Goal: Navigation & Orientation: Find specific page/section

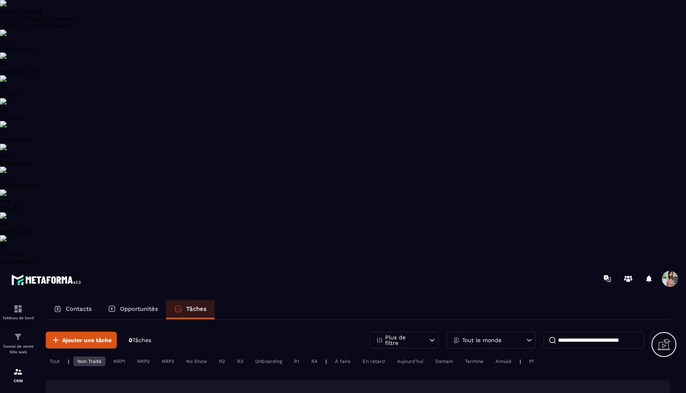
select select "******"
click at [28, 332] on div "Tunnel de vente Site web" at bounding box center [18, 343] width 32 height 23
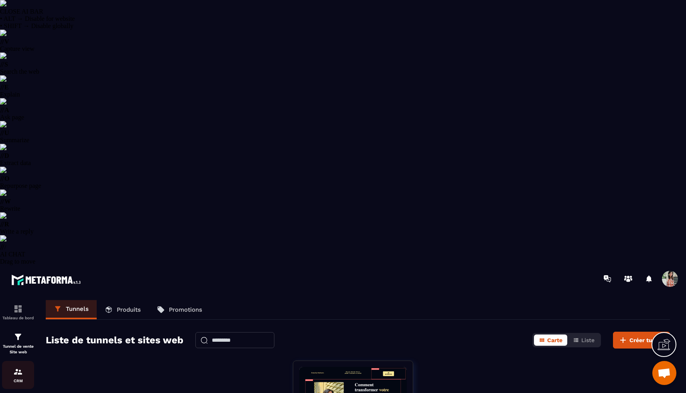
click at [14, 379] on p "CRM" at bounding box center [18, 381] width 32 height 4
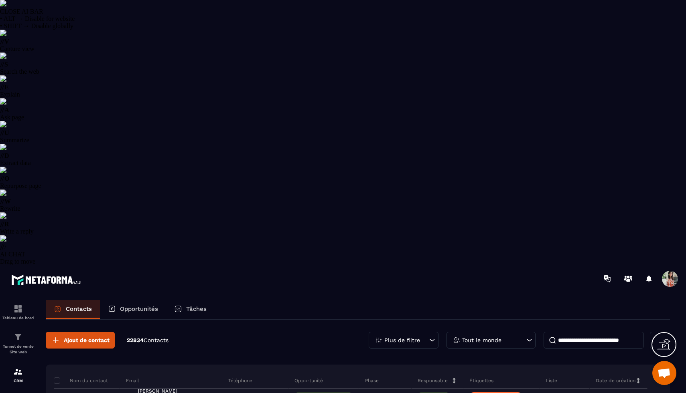
click at [200, 306] on p "Tâches" at bounding box center [196, 309] width 20 height 7
